Goal: Task Accomplishment & Management: Use online tool/utility

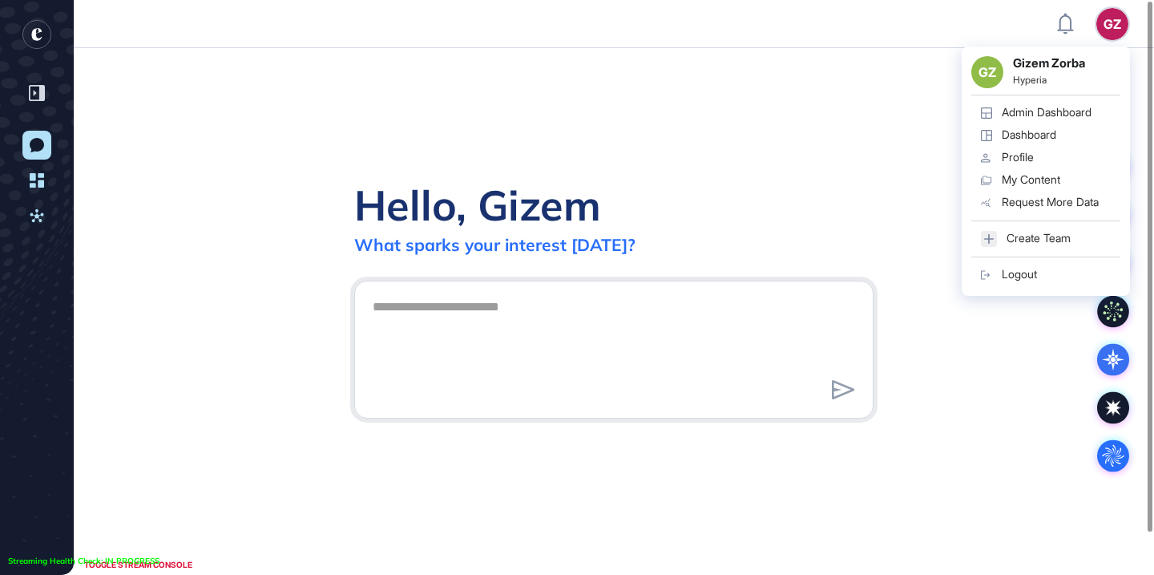
click at [1115, 46] on div "GZ Gizem Zorba Hyperia Admin Dashboard Dashboard Profile My Content Request Mor…" at bounding box center [1046, 170] width 168 height 249
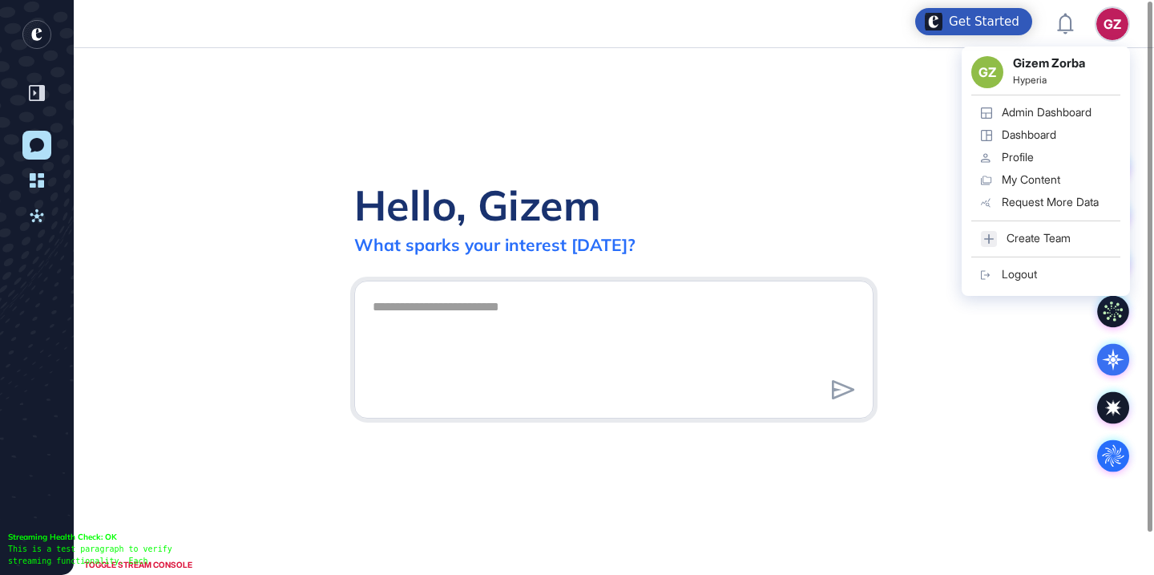
click at [1027, 116] on div "Admin Dashboard" at bounding box center [1047, 112] width 90 height 13
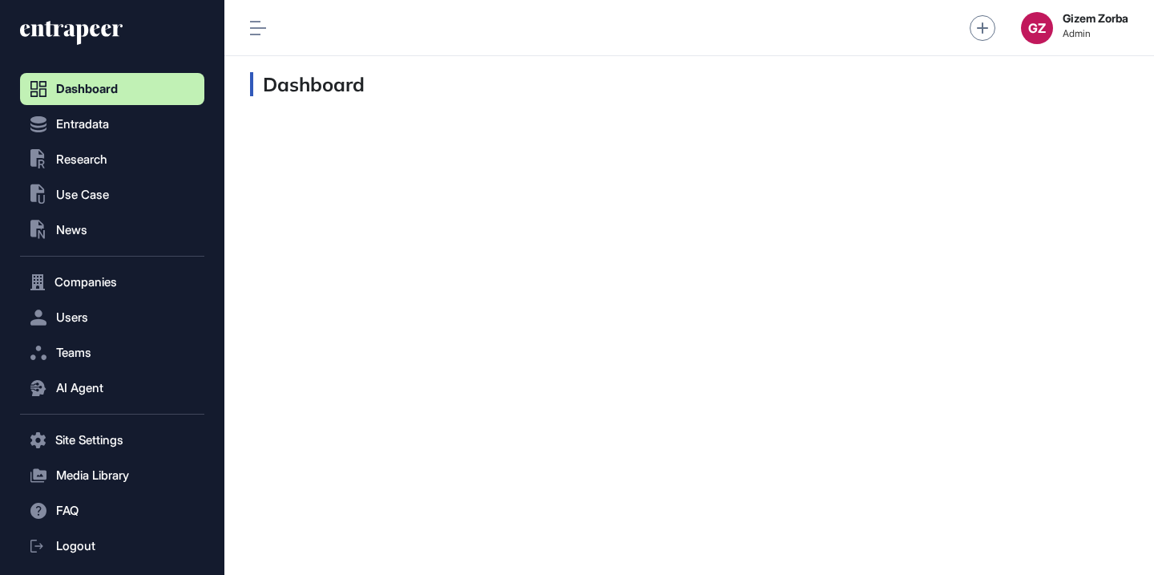
scroll to position [1, 1]
click at [87, 31] on icon at bounding box center [81, 34] width 13 height 21
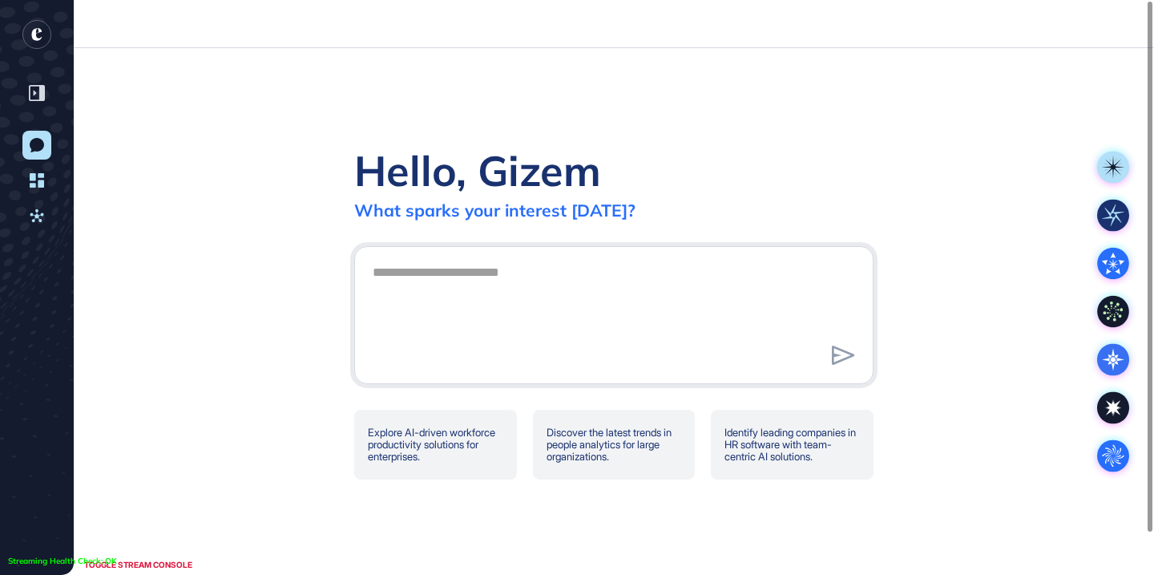
scroll to position [1, 1]
click at [51, 209] on div "New Conversation Dashboard Activities" at bounding box center [37, 333] width 34 height 404
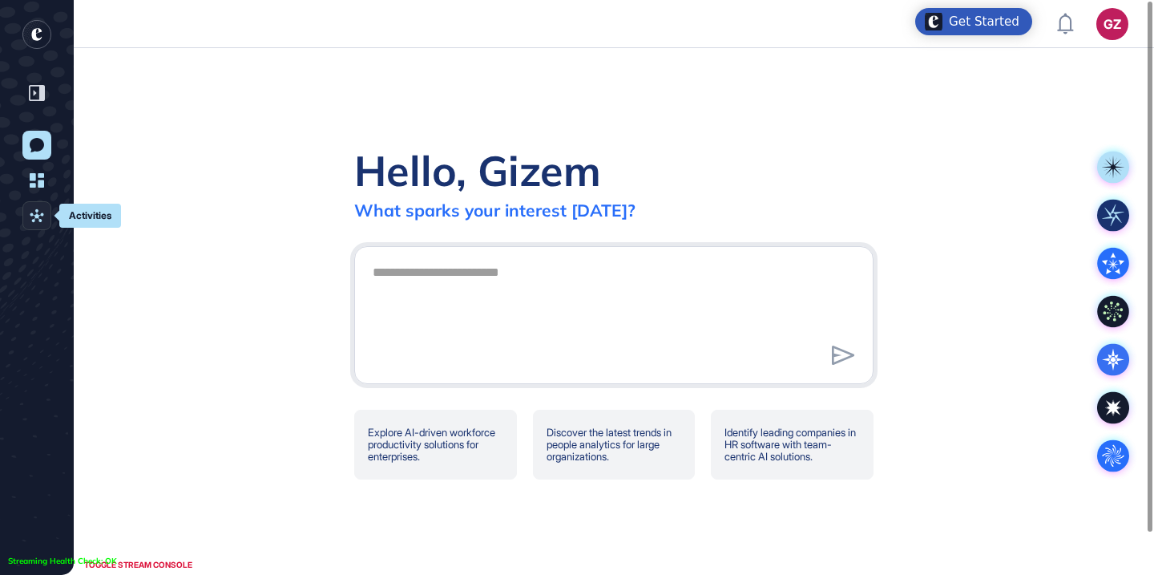
click at [37, 212] on icon at bounding box center [37, 215] width 14 height 14
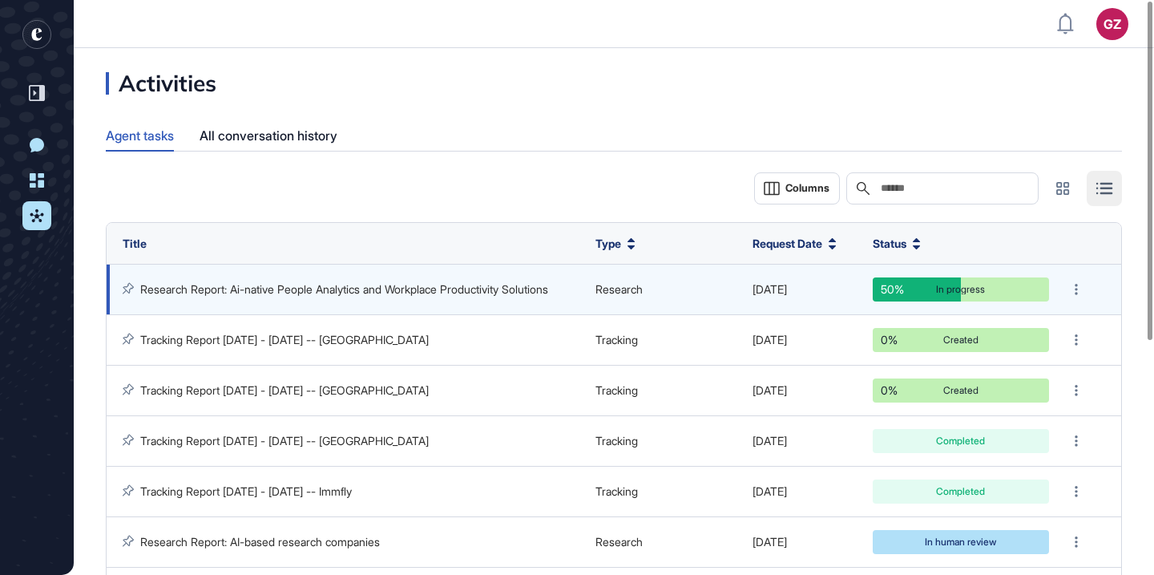
click at [437, 296] on link "Research Report: Ai-native People Analytics and Workplace Productivity Solutions" at bounding box center [344, 289] width 408 height 14
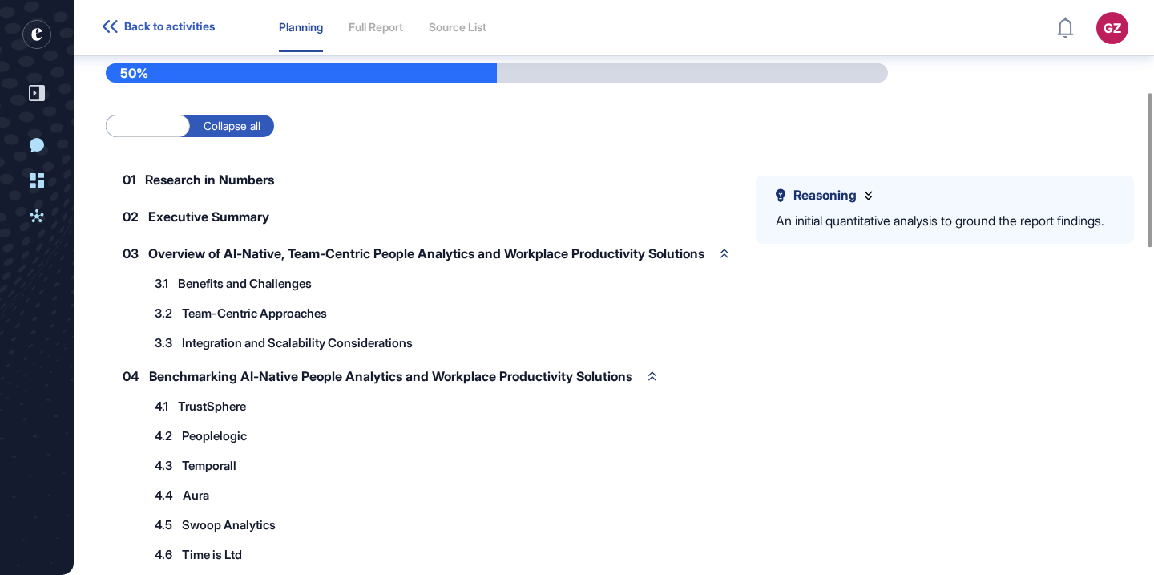
scroll to position [370, 0]
